Goal: Task Accomplishment & Management: Manage account settings

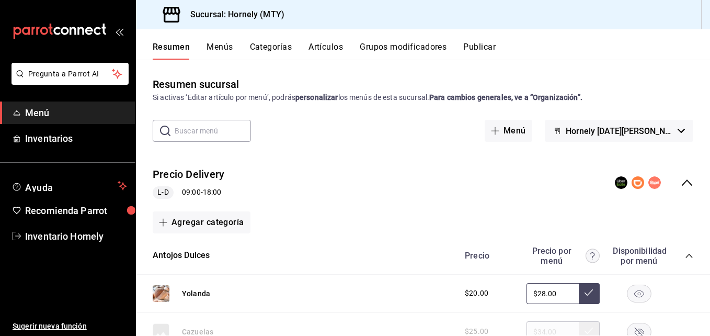
click at [409, 273] on div "Antojos Dulces Precio Precio por menú Disponibilidad por menú" at bounding box center [423, 255] width 574 height 37
click at [324, 237] on div "Antojos Dulces Precio Precio por menú Disponibilidad por menú" at bounding box center [423, 255] width 574 height 37
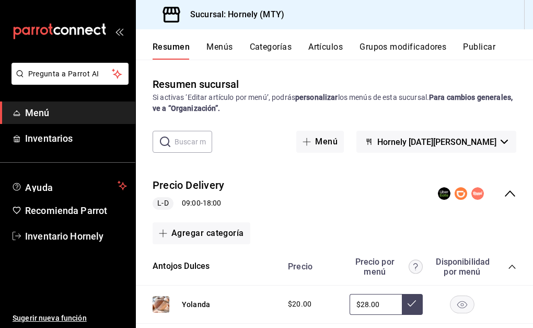
click at [52, 112] on span "Menú" at bounding box center [76, 113] width 102 height 14
click at [42, 113] on span "Menú" at bounding box center [76, 113] width 102 height 14
click at [299, 189] on div "Precio Delivery L-D 09:00 - 18:00" at bounding box center [334, 193] width 397 height 49
click at [120, 30] on icon "open_drawer_menu" at bounding box center [119, 31] width 8 height 8
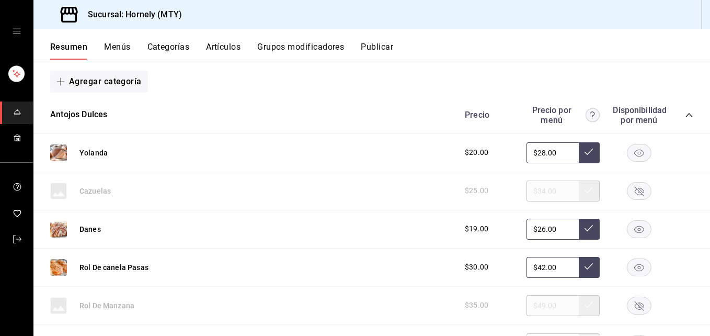
scroll to position [157, 0]
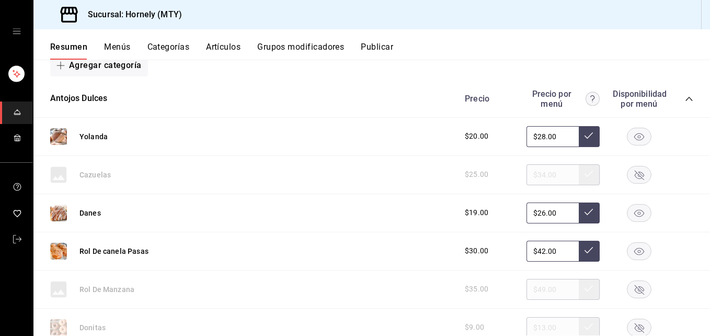
click at [533, 210] on icon "button" at bounding box center [639, 212] width 10 height 7
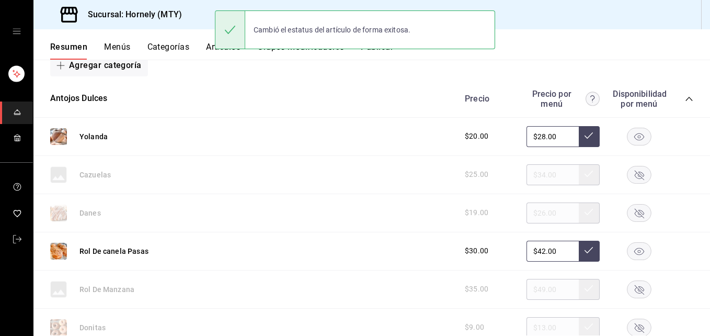
click at [533, 141] on rect "button" at bounding box center [639, 136] width 24 height 17
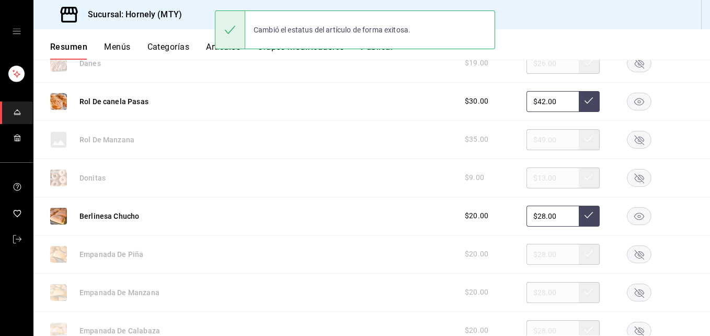
scroll to position [314, 0]
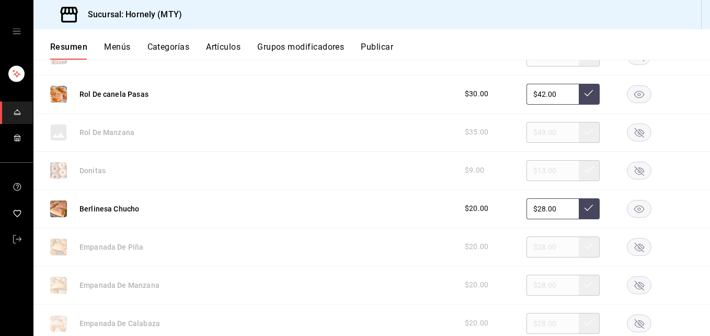
click at [533, 176] on rect "button" at bounding box center [639, 170] width 24 height 17
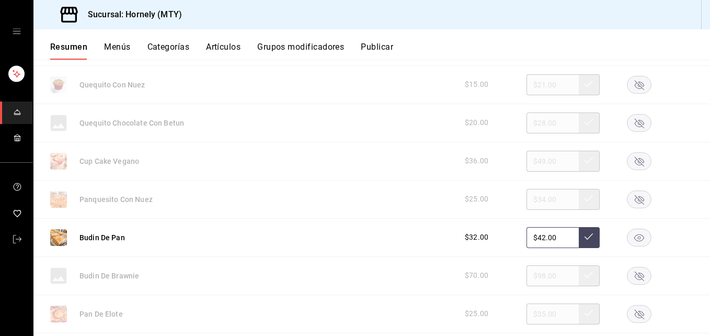
scroll to position [941, 0]
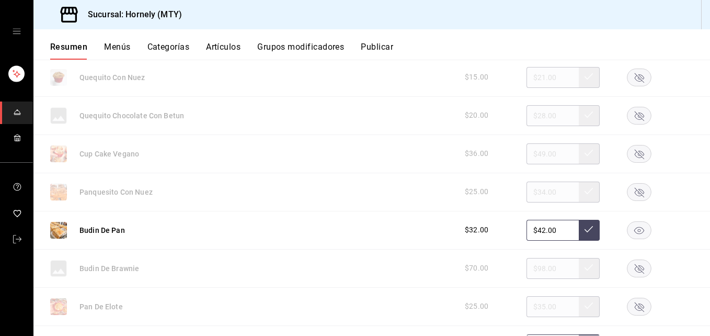
click at [168, 194] on div "Panquesito Con Nuez $25.00 $34.00" at bounding box center [371, 192] width 676 height 38
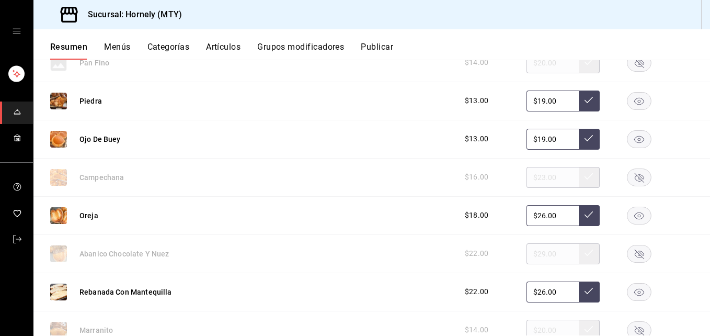
scroll to position [1568, 0]
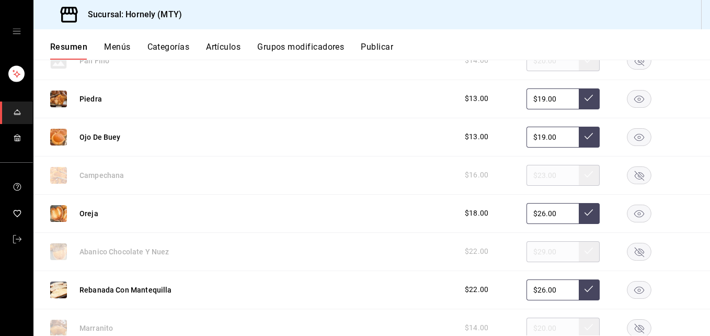
click at [533, 248] on rect "button" at bounding box center [639, 251] width 24 height 17
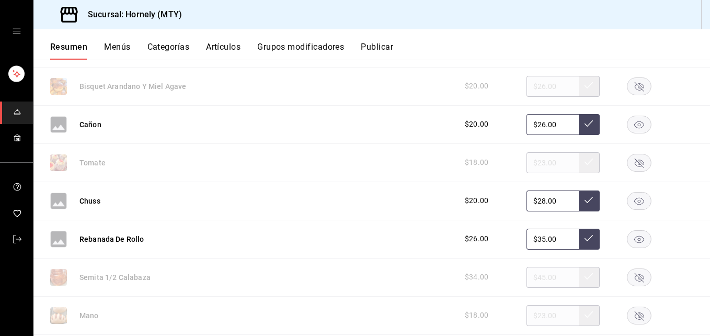
scroll to position [2195, 0]
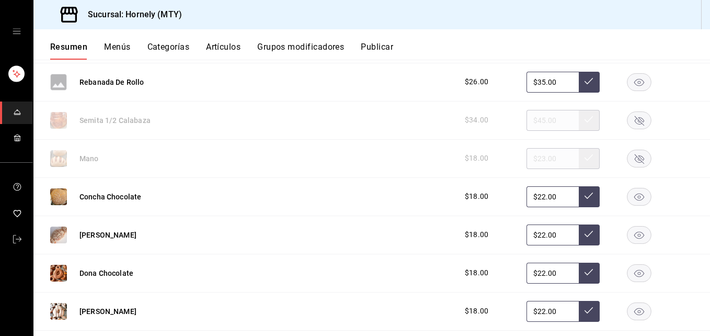
click at [533, 198] on rect "button" at bounding box center [639, 196] width 24 height 17
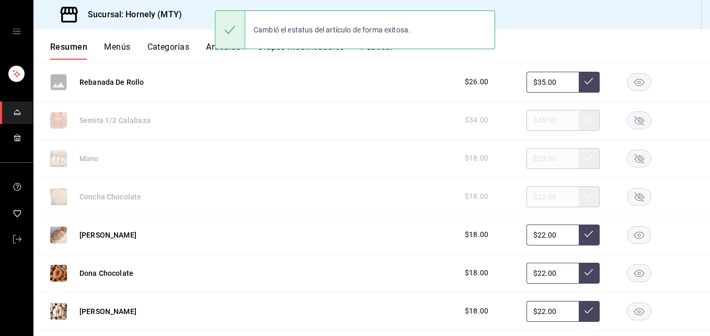
click at [533, 235] on rect "button" at bounding box center [639, 234] width 24 height 17
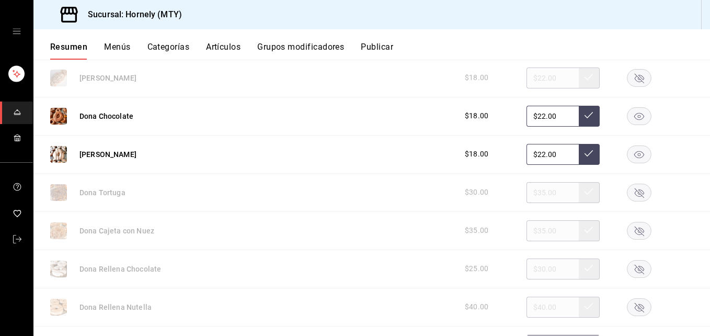
click at [533, 194] on rect "button" at bounding box center [639, 191] width 24 height 17
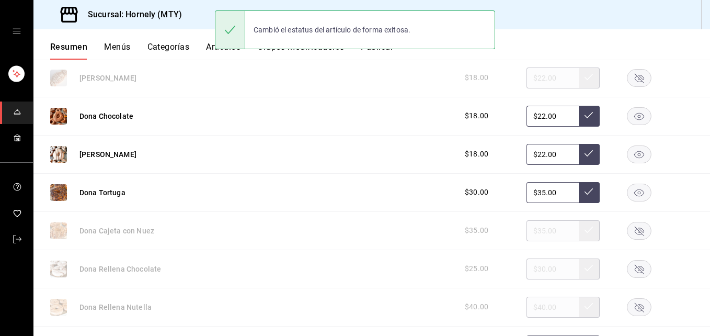
click at [533, 222] on rect "button" at bounding box center [639, 230] width 24 height 17
click at [533, 266] on icon "button" at bounding box center [639, 268] width 9 height 9
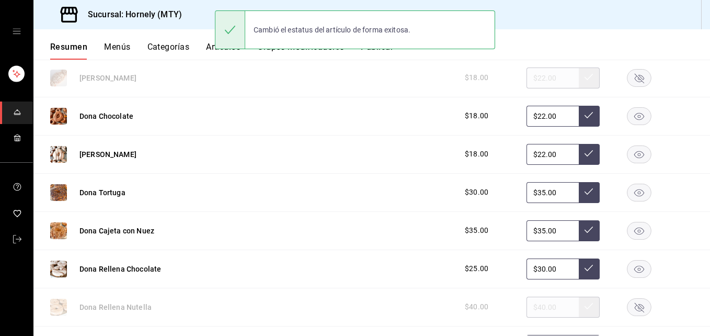
click at [533, 307] on icon "button" at bounding box center [639, 307] width 25 height 18
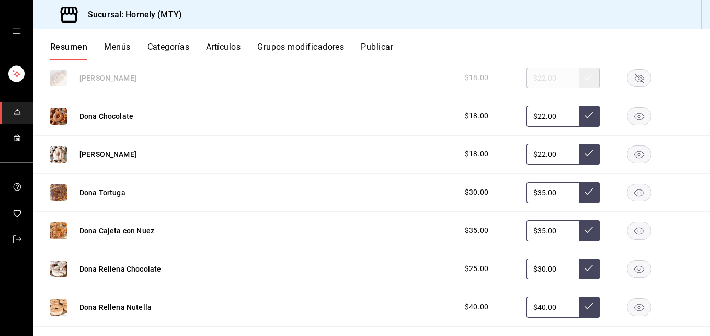
scroll to position [2509, 0]
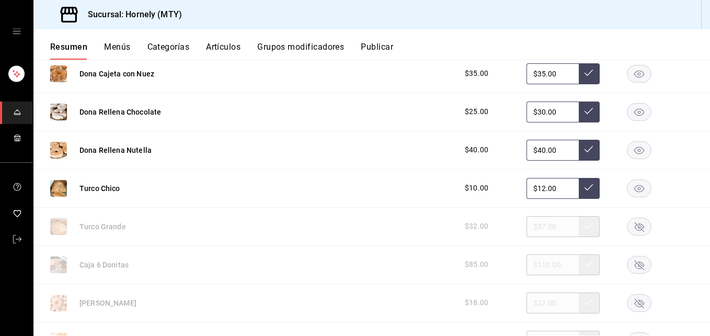
click at [533, 264] on icon "button" at bounding box center [639, 264] width 9 height 9
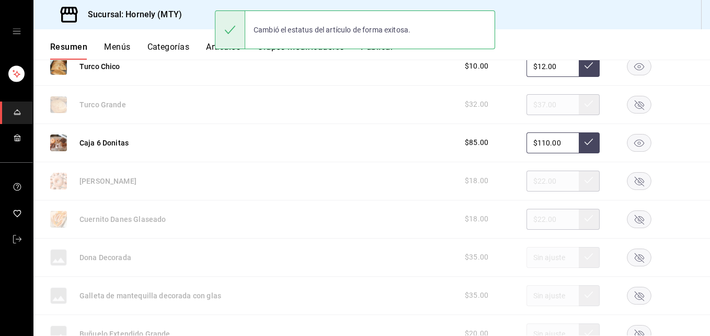
scroll to position [2666, 0]
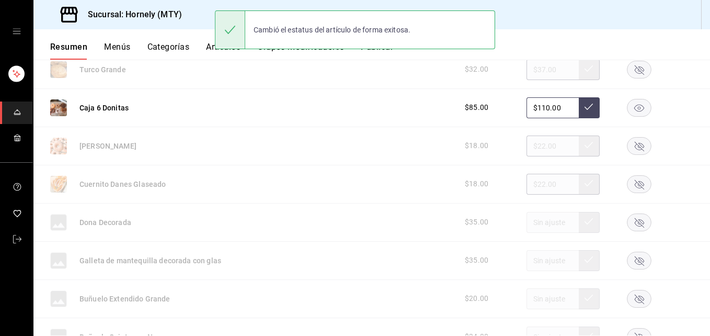
click at [533, 145] on rect "button" at bounding box center [639, 145] width 24 height 17
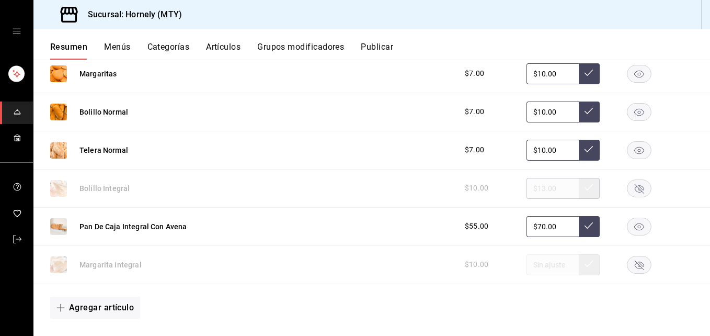
scroll to position [3246, 0]
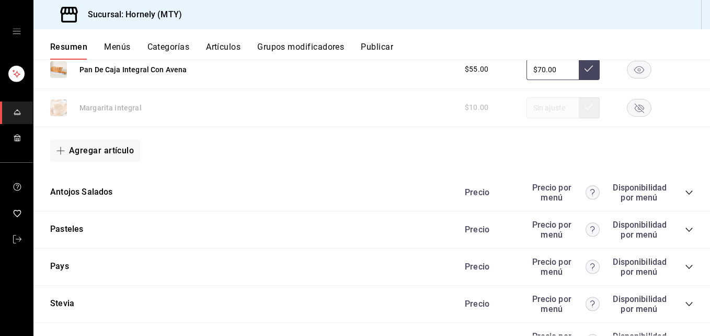
click at [533, 191] on icon "collapse-category-row" at bounding box center [689, 192] width 8 height 8
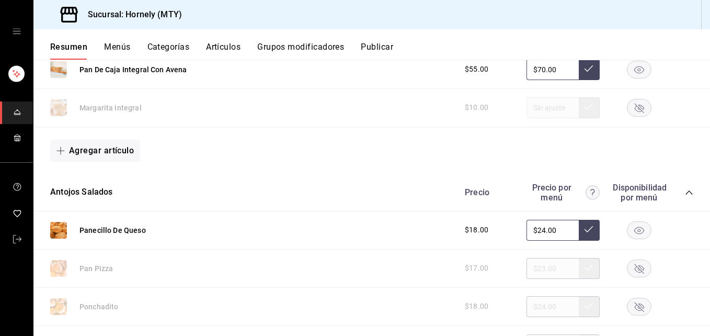
click at [533, 227] on icon "button" at bounding box center [639, 229] width 10 height 7
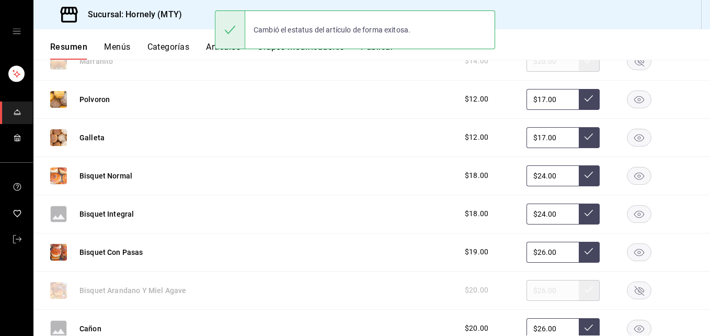
scroll to position [1521, 0]
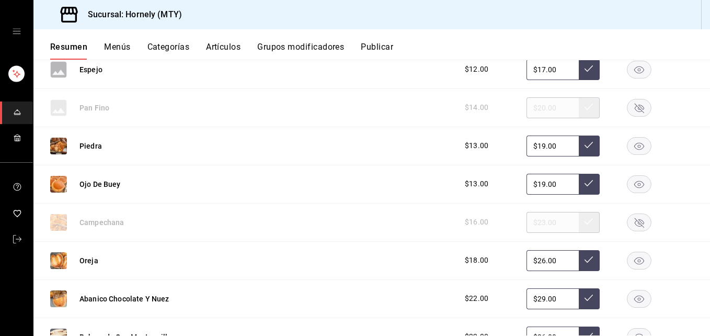
click at [379, 50] on button "Publicar" at bounding box center [377, 51] width 32 height 18
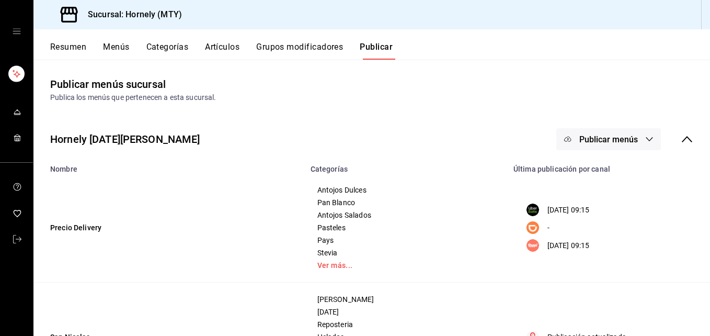
click at [533, 143] on span "Publicar menús" at bounding box center [608, 139] width 59 height 10
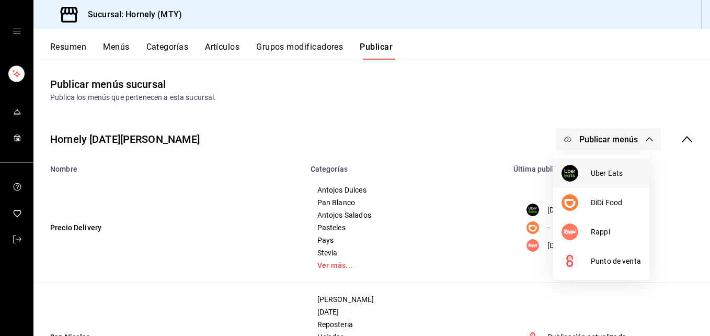
click at [533, 176] on div at bounding box center [575, 173] width 29 height 17
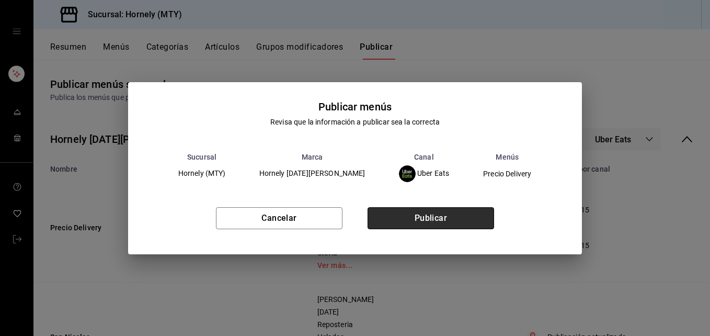
click at [442, 215] on button "Publicar" at bounding box center [430, 218] width 126 height 22
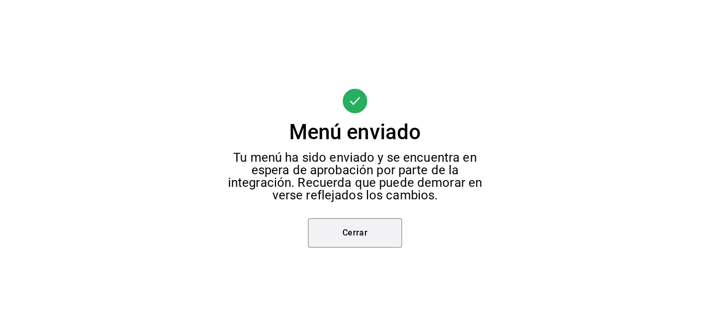
drag, startPoint x: 377, startPoint y: 234, endPoint x: 396, endPoint y: 226, distance: 20.2
click at [378, 234] on button "Cerrar" at bounding box center [355, 232] width 94 height 29
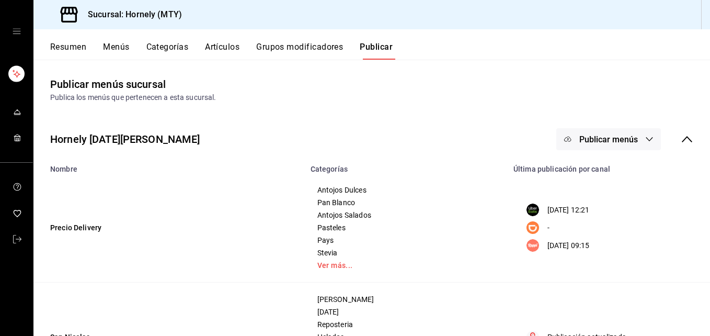
click at [533, 139] on button "Publicar menús" at bounding box center [608, 139] width 105 height 22
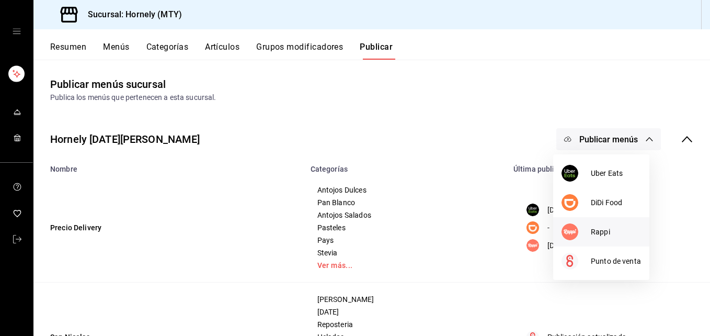
click at [533, 232] on img at bounding box center [569, 231] width 17 height 17
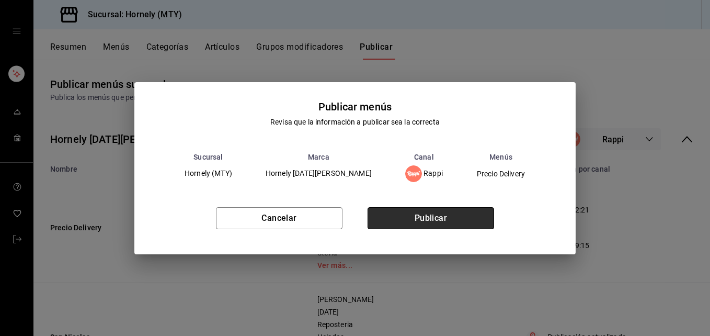
click at [433, 214] on button "Publicar" at bounding box center [430, 218] width 126 height 22
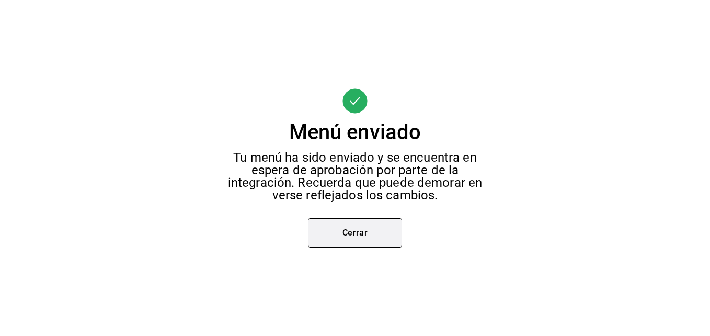
click at [375, 231] on button "Cerrar" at bounding box center [355, 232] width 94 height 29
